Goal: Task Accomplishment & Management: Manage account settings

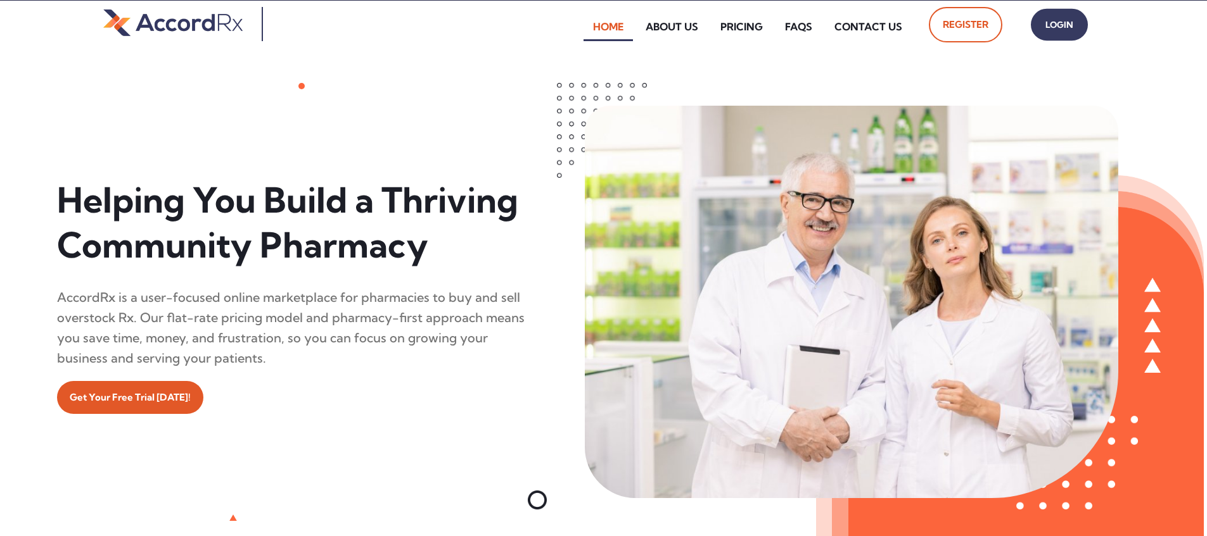
click at [578, 30] on span "Login" at bounding box center [1059, 25] width 32 height 18
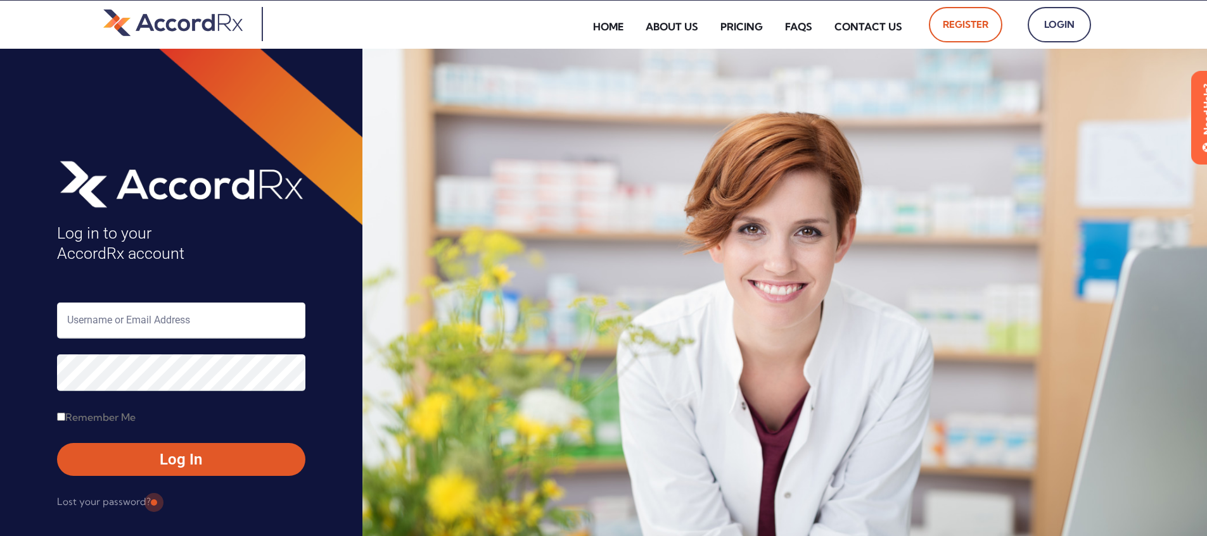
click at [109, 317] on input "text" at bounding box center [181, 321] width 248 height 36
type input "ARX-[PERSON_NAME]"
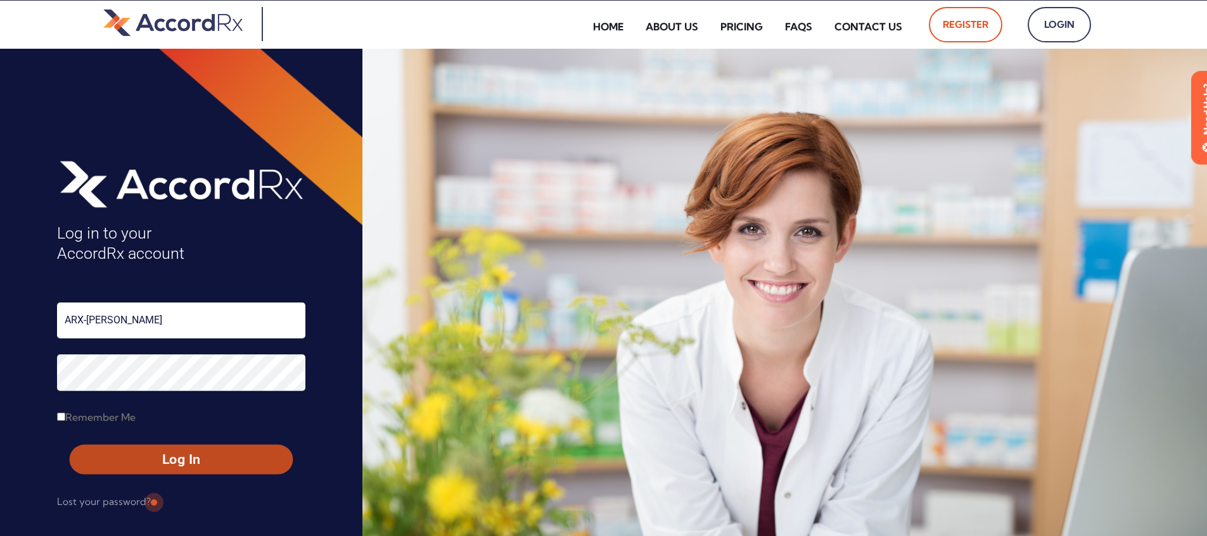
click at [152, 455] on span "Log In" at bounding box center [181, 460] width 200 height 18
